Goal: Information Seeking & Learning: Learn about a topic

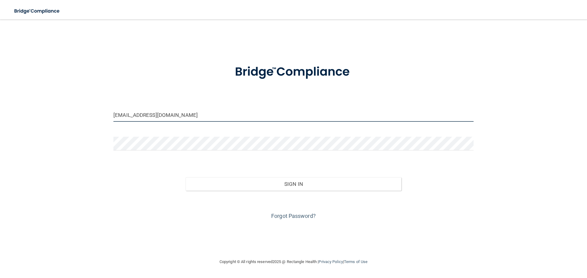
drag, startPoint x: 208, startPoint y: 117, endPoint x: 90, endPoint y: 94, distance: 120.1
click at [90, 94] on div "[EMAIL_ADDRESS][DOMAIN_NAME] Invalid email/password. You don't have permission …" at bounding box center [293, 139] width 562 height 227
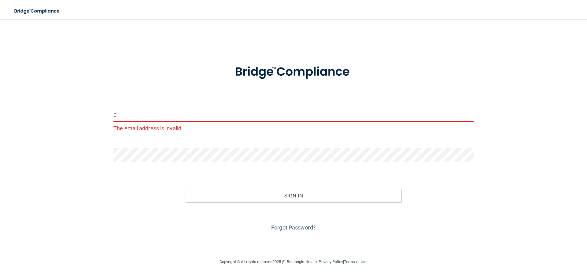
type input "[EMAIL_ADDRESS][DOMAIN_NAME]"
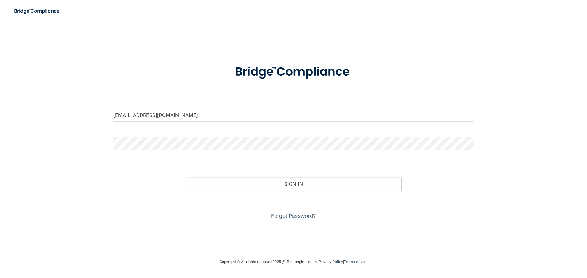
click at [0, 136] on main "[EMAIL_ADDRESS][DOMAIN_NAME] Invalid email/password. You don't have permission …" at bounding box center [293, 149] width 587 height 259
click at [186, 178] on button "Sign In" at bounding box center [294, 184] width 216 height 13
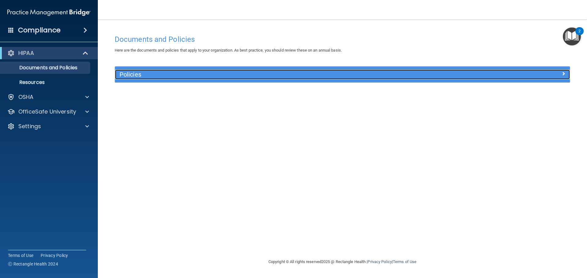
click at [533, 79] on div "Policies" at bounding box center [342, 75] width 455 height 10
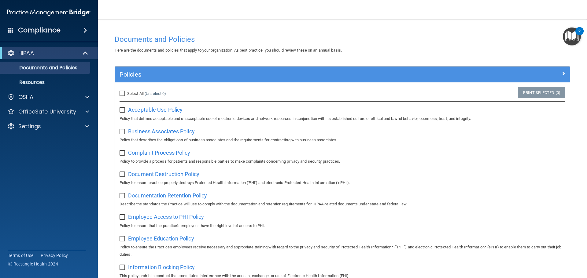
click at [570, 38] on img "Open Resource Center, 2 new notifications" at bounding box center [572, 37] width 18 height 18
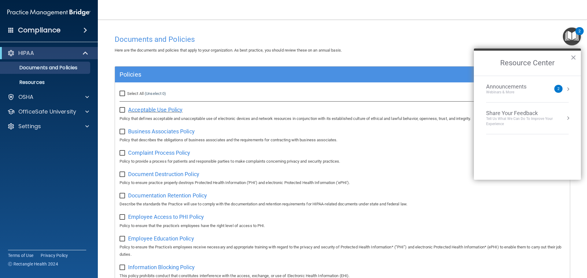
click at [143, 110] on span "Acceptable Use Policy" at bounding box center [155, 110] width 54 height 6
click at [121, 111] on input "checkbox" at bounding box center [122, 110] width 7 height 5
checkbox input "true"
click at [122, 134] on input "checkbox" at bounding box center [122, 132] width 7 height 5
checkbox input "true"
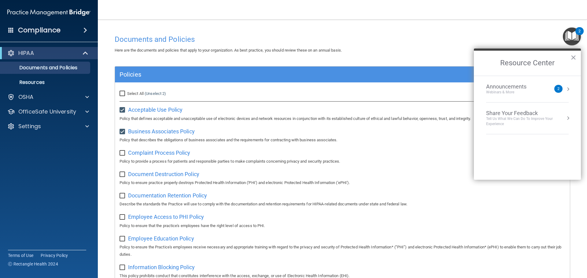
click at [123, 154] on input "checkbox" at bounding box center [122, 153] width 7 height 5
checkbox input "true"
click at [123, 95] on input "Select All (Unselect 3) Unselect All" at bounding box center [122, 93] width 7 height 5
checkbox input "true"
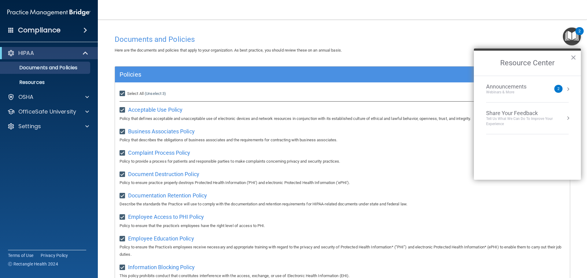
checkbox input "true"
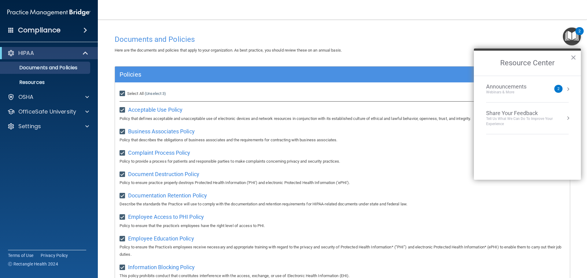
checkbox input "true"
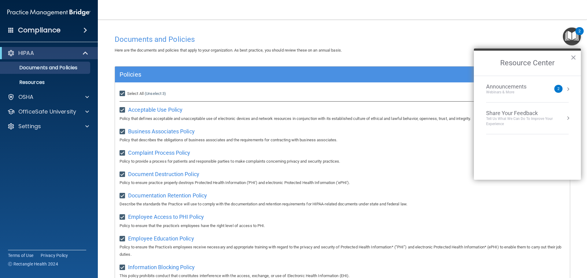
checkbox input "true"
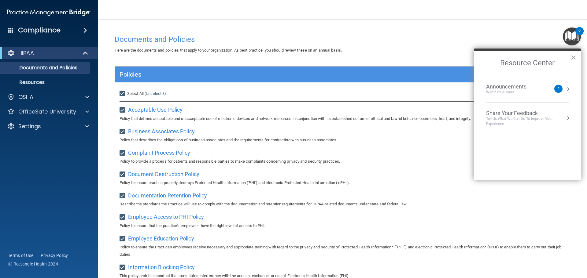
checkbox input "true"
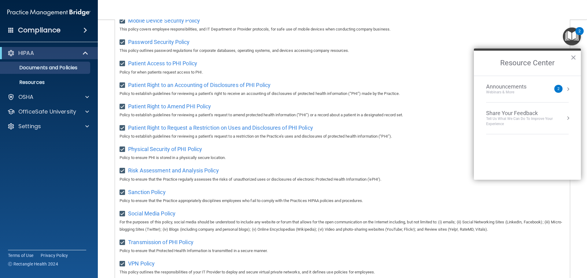
scroll to position [335, 0]
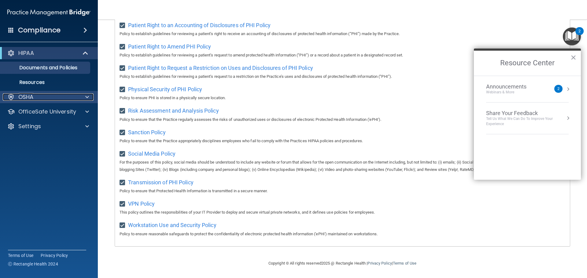
click at [58, 99] on div "OSHA" at bounding box center [41, 97] width 76 height 7
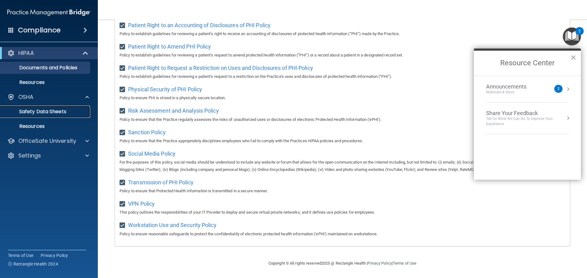
click at [78, 108] on link "Safety Data Sheets" at bounding box center [42, 112] width 96 height 12
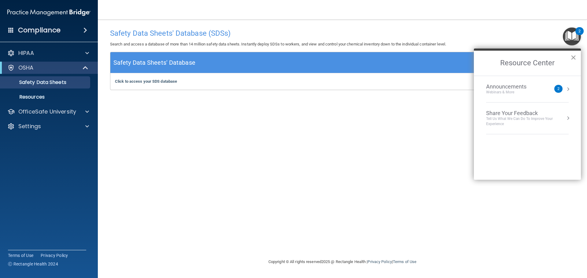
click at [574, 57] on button "×" at bounding box center [573, 58] width 6 height 10
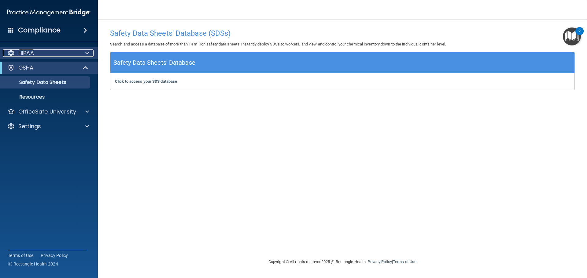
click at [62, 54] on div "HIPAA" at bounding box center [41, 53] width 76 height 7
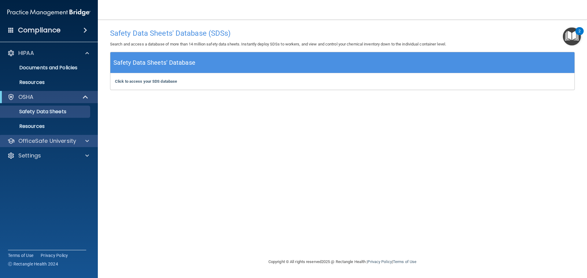
click at [74, 135] on div "OfficeSafe University" at bounding box center [49, 141] width 98 height 12
click at [88, 141] on span at bounding box center [87, 141] width 4 height 7
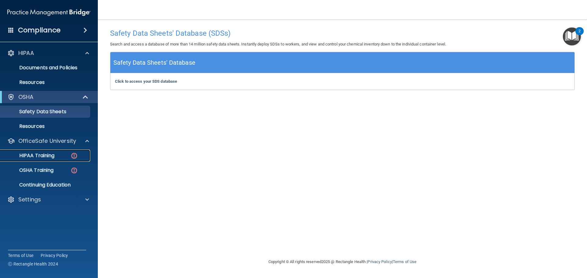
click at [68, 153] on div "HIPAA Training" at bounding box center [45, 156] width 83 height 6
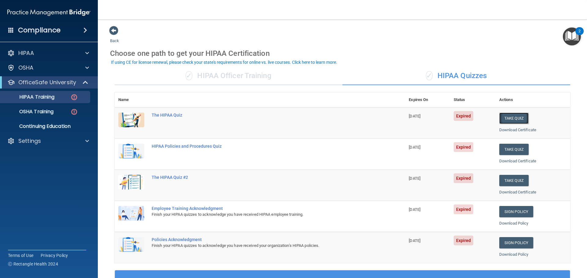
click at [515, 118] on button "Take Quiz" at bounding box center [513, 118] width 29 height 11
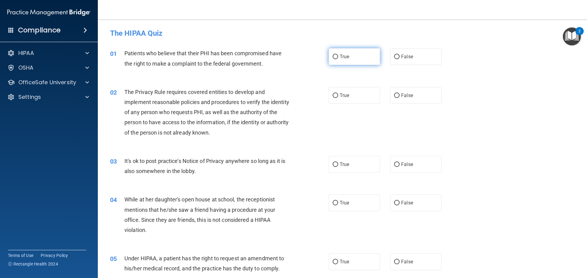
click at [333, 57] on input "True" at bounding box center [336, 57] width 6 height 5
radio input "true"
click at [359, 167] on label "True" at bounding box center [354, 164] width 51 height 17
click at [338, 167] on input "True" at bounding box center [336, 165] width 6 height 5
radio input "true"
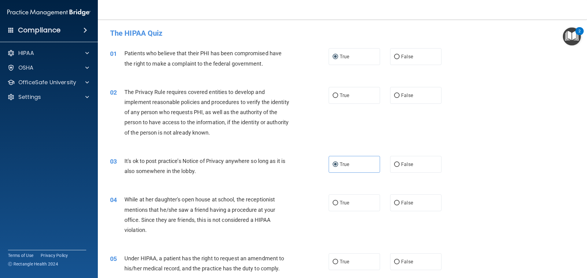
scroll to position [31, 0]
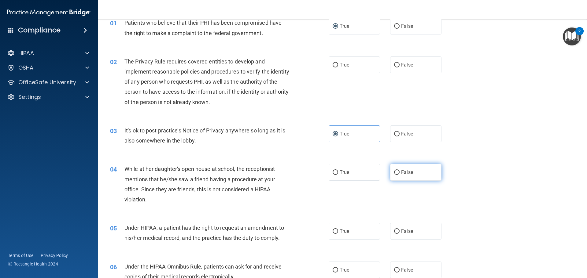
click at [404, 171] on span "False" at bounding box center [407, 173] width 12 height 6
click at [399, 171] on input "False" at bounding box center [397, 173] width 6 height 5
radio input "true"
click at [357, 61] on label "True" at bounding box center [354, 65] width 51 height 17
click at [338, 63] on input "True" at bounding box center [336, 65] width 6 height 5
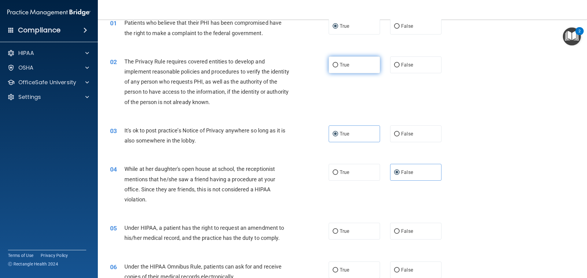
radio input "true"
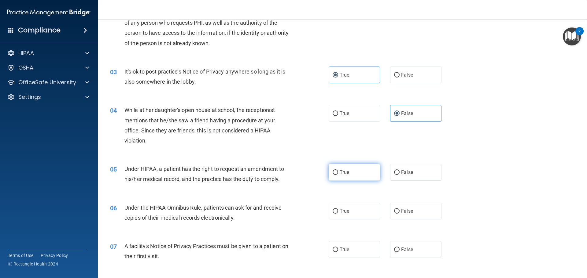
scroll to position [0, 0]
